Goal: Task Accomplishment & Management: Use online tool/utility

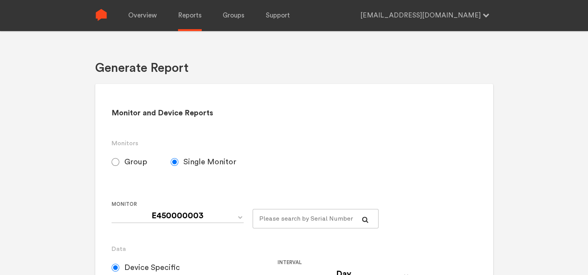
select select "Chugoku Electrical Instruments Default Group"
click at [138, 163] on span "Group" at bounding box center [135, 161] width 23 height 9
click at [119, 163] on input "Group" at bounding box center [116, 162] width 8 height 8
radio input "true"
radio input "false"
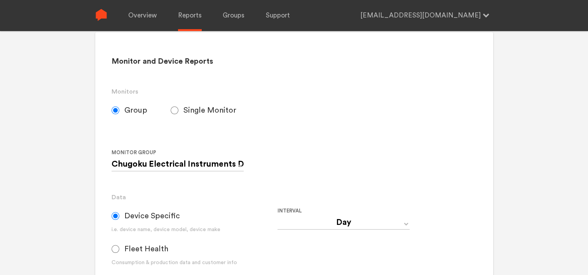
scroll to position [117, 0]
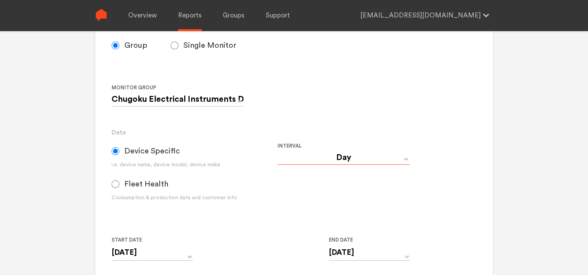
click at [316, 160] on select "Day Year Month Week Hour 30 Minute 15 Minute 5 Minute Minute" at bounding box center [344, 158] width 132 height 14
click at [305, 182] on div "Interval Day Year Month Week Hour 30 Minute 15 Minute 5 Minute Minute" at bounding box center [361, 178] width 166 height 73
click at [181, 255] on input "[DATE]" at bounding box center [153, 253] width 82 height 16
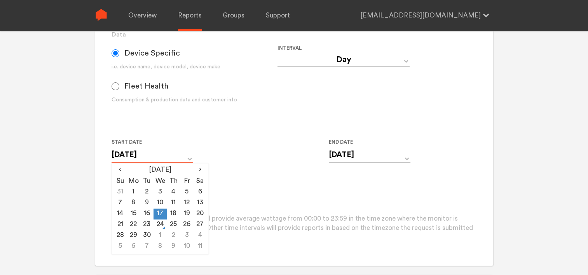
scroll to position [233, 0]
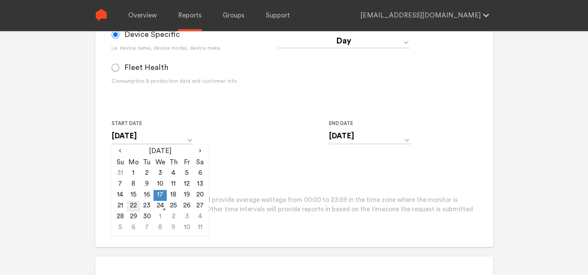
click at [135, 206] on td "22" at bounding box center [133, 206] width 13 height 11
type input "[DATE]"
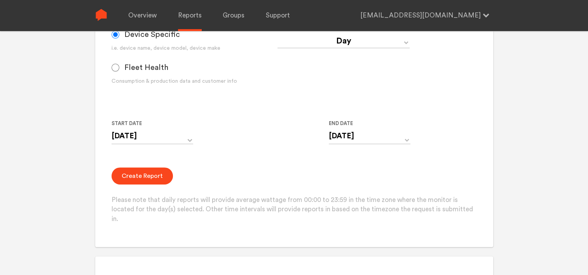
click at [257, 164] on form "Group Single Monitor Monitor Group Chugoku Electrical Instruments Default Group…" at bounding box center [294, 71] width 365 height 305
click at [340, 135] on input "[DATE]" at bounding box center [370, 136] width 82 height 16
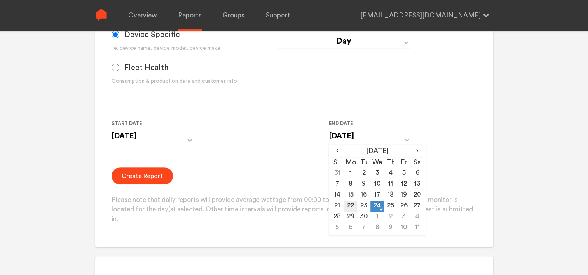
click at [352, 205] on td "22" at bounding box center [350, 206] width 13 height 11
type input "[DATE]"
drag, startPoint x: 263, startPoint y: 174, endPoint x: 196, endPoint y: 171, distance: 67.3
click at [260, 173] on div "Create Report Please note that daily reports will provide average wattage from …" at bounding box center [294, 196] width 365 height 57
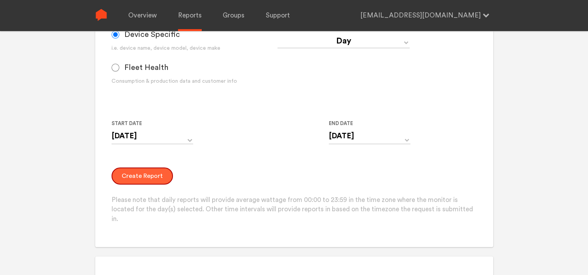
click at [150, 174] on button "Create Report" at bounding box center [142, 176] width 61 height 17
click at [147, 173] on button "Create Report" at bounding box center [142, 176] width 61 height 17
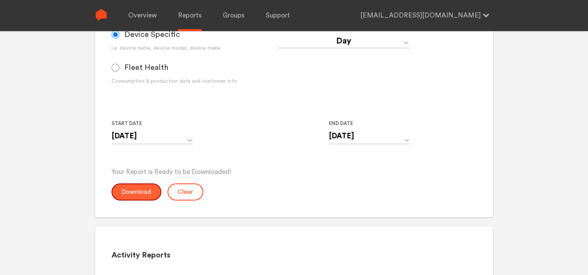
click at [141, 191] on button "Download" at bounding box center [137, 191] width 50 height 17
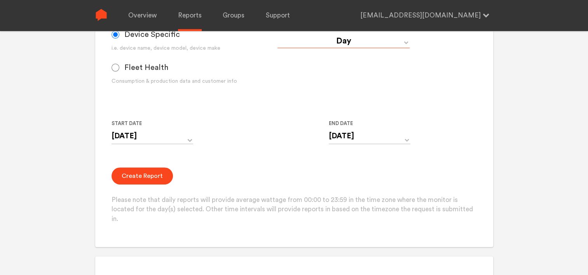
click at [339, 42] on select "Day Year Month Week Hour 30 Minute 15 Minute 5 Minute Minute" at bounding box center [344, 41] width 132 height 14
select select "Minute"
click at [278, 34] on select "Day Year Month Week Hour 30 Minute 15 Minute 5 Minute Minute" at bounding box center [344, 41] width 132 height 14
type input "[DATE] 12:00 AM"
type input "[DATE] 11:59 PM"
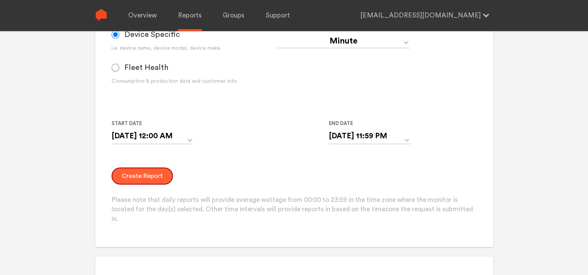
click at [140, 179] on button "Create Report" at bounding box center [142, 176] width 61 height 17
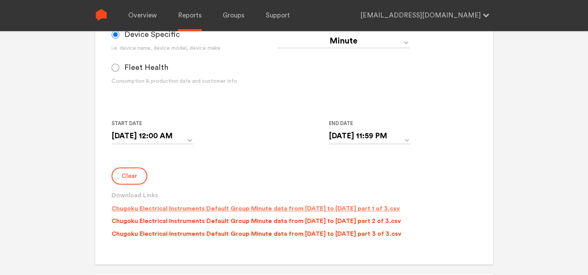
click at [246, 210] on p "Chugoku Electrical Instruments Default Group Minute data from [DATE] to [DATE] …" at bounding box center [256, 208] width 288 height 9
click at [246, 221] on p "Chugoku Electrical Instruments Default Group Minute data from [DATE] to [DATE] …" at bounding box center [257, 221] width 290 height 9
click at [245, 233] on p "Chugoku Electrical Instruments Default Group Minute data from [DATE] to [DATE] …" at bounding box center [257, 233] width 290 height 9
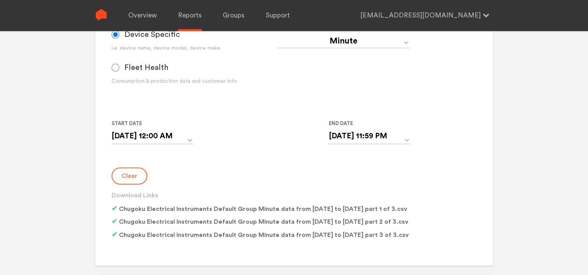
click at [126, 172] on button "Clear" at bounding box center [130, 176] width 36 height 17
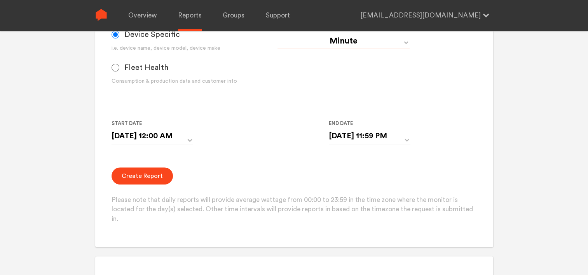
click at [332, 36] on select "Day Year Month Week Hour 30 Minute 15 Minute 5 Minute Minute" at bounding box center [344, 41] width 132 height 14
click at [255, 60] on div "Device Specific i.e. device name, device model, device make Fleet Health Consum…" at bounding box center [195, 58] width 166 height 66
click at [146, 143] on input "[DATE] 12:00 AM" at bounding box center [153, 136] width 82 height 16
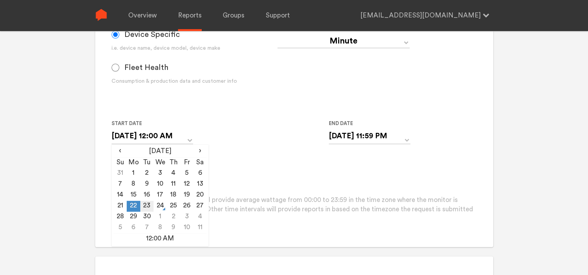
drag, startPoint x: 144, startPoint y: 205, endPoint x: 176, endPoint y: 197, distance: 32.8
click at [145, 205] on td "23" at bounding box center [146, 206] width 13 height 11
type input "[DATE] 12:00 AM"
click at [337, 134] on input "[DATE] 11:59 PM" at bounding box center [370, 136] width 82 height 16
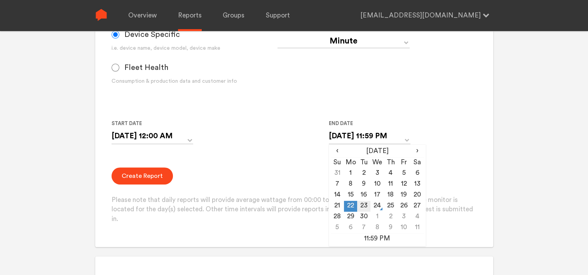
click at [365, 209] on td "23" at bounding box center [363, 206] width 13 height 11
type input "[DATE] 11:59 PM"
click at [145, 173] on button "Create Report" at bounding box center [142, 176] width 61 height 17
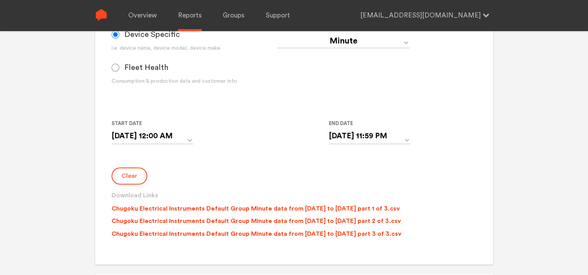
click at [173, 208] on p "Chugoku Electrical Instruments Default Group Minute data from [DATE] to [DATE] …" at bounding box center [256, 208] width 288 height 9
click at [175, 224] on p "Chugoku Electrical Instruments Default Group Minute data from [DATE] to [DATE] …" at bounding box center [257, 221] width 290 height 9
click at [175, 232] on p "Chugoku Electrical Instruments Default Group Minute data from [DATE] to [DATE] …" at bounding box center [257, 233] width 290 height 9
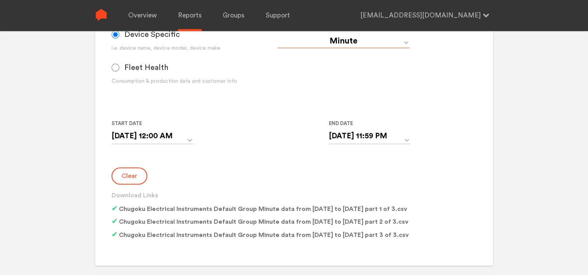
drag, startPoint x: 357, startPoint y: 42, endPoint x: 358, endPoint y: 47, distance: 5.1
click at [357, 42] on select "Day Year Month Week Hour 30 Minute 15 Minute 5 Minute Minute" at bounding box center [344, 41] width 132 height 14
select select "Day"
click at [278, 34] on select "Day Year Month Week Hour 30 Minute 15 Minute 5 Minute Minute" at bounding box center [344, 41] width 132 height 14
type input "[DATE]"
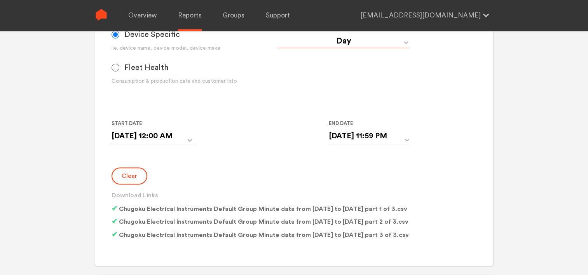
type input "[DATE]"
click at [123, 176] on button "Clear" at bounding box center [130, 176] width 36 height 17
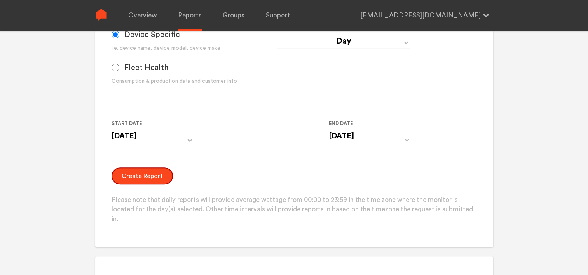
click at [124, 176] on button "Create Report" at bounding box center [142, 176] width 61 height 17
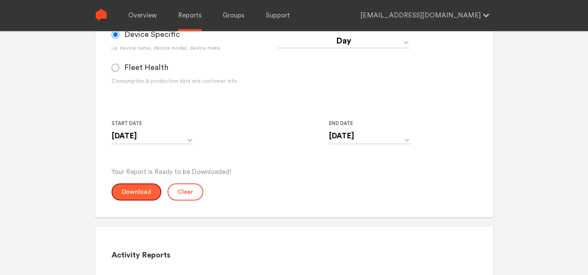
click at [140, 189] on button "Download" at bounding box center [137, 191] width 50 height 17
